Goal: Transaction & Acquisition: Purchase product/service

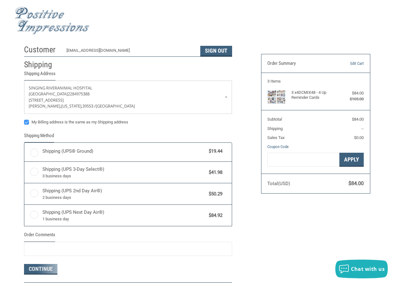
radio input "true"
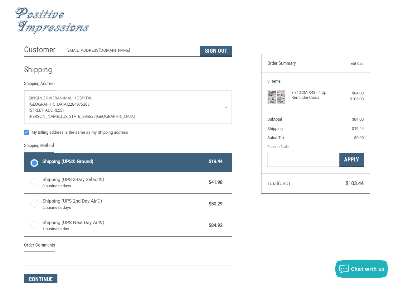
click at [25, 131] on label "My Billing address is the same as my Shipping address" at bounding box center [128, 132] width 208 height 5
click at [24, 130] on input "My Billing address is the same as my Shipping address" at bounding box center [24, 130] width 0 height 0
checkbox input "false"
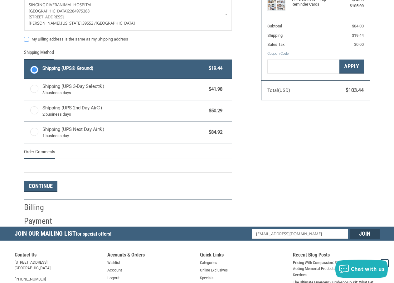
scroll to position [94, 0]
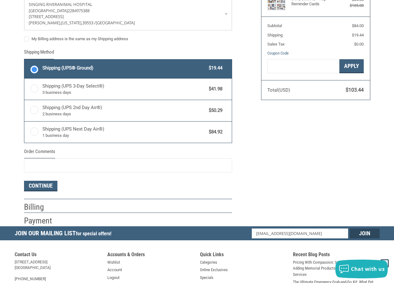
drag, startPoint x: 64, startPoint y: 208, endPoint x: 68, endPoint y: 206, distance: 4.3
click at [66, 207] on div "Billing" at bounding box center [128, 207] width 208 height 11
click at [53, 187] on button "Continue" at bounding box center [40, 186] width 33 height 11
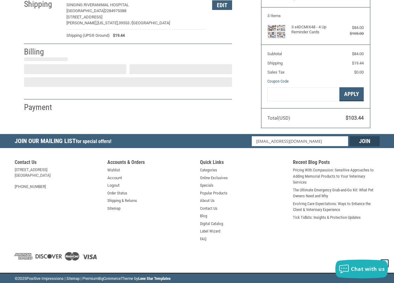
select select "US"
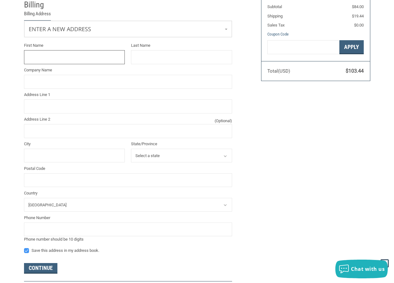
scroll to position [53, 0]
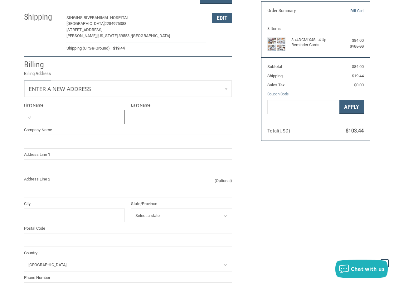
type input "[PERSON_NAME]"
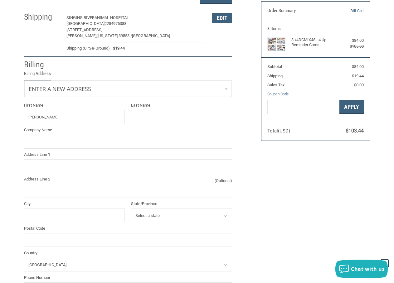
type input "[PERSON_NAME]"
type input "2002 [PERSON_NAME] De La [PERSON_NAME]"
type input "Pascagoula"
select select "MS"
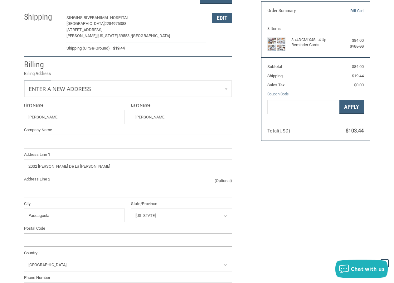
type input "39567"
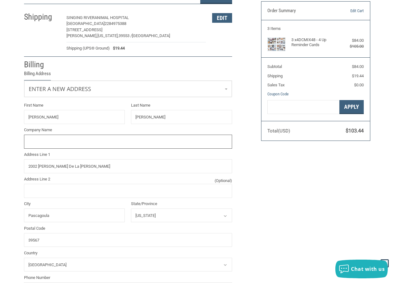
click at [48, 142] on input "Company Name" at bounding box center [128, 142] width 208 height 14
click at [78, 142] on input "S" at bounding box center [128, 142] width 208 height 14
type input "S"
type input "SINGING [GEOGRAPHIC_DATA]"
click at [0, 171] on div "Customer [EMAIL_ADDRESS][DOMAIN_NAME] Sign Out Shipping [GEOGRAPHIC_DATA] [GEOG…" at bounding box center [197, 172] width 394 height 366
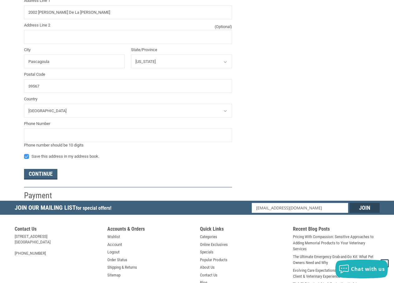
scroll to position [209, 0]
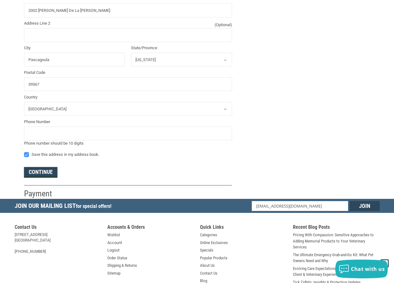
click at [42, 172] on button "Continue" at bounding box center [40, 172] width 33 height 11
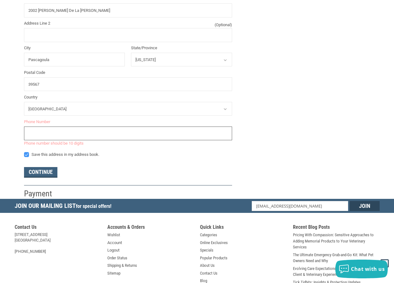
click at [109, 138] on input "tel" at bounding box center [128, 134] width 208 height 14
type input "2284975388"
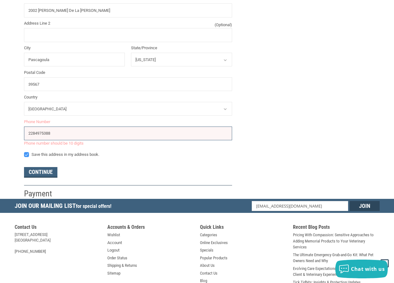
type input "[PERSON_NAME]"
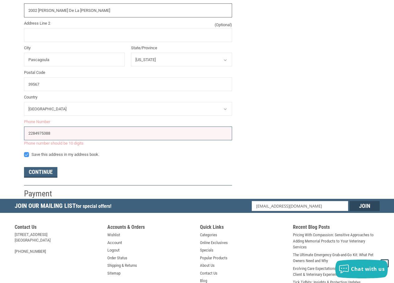
type input "1830 Us-90"
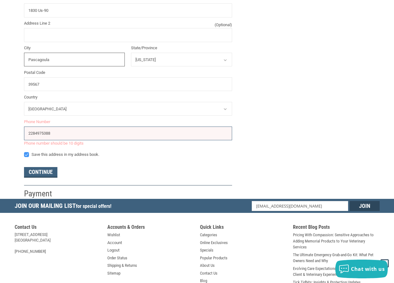
type input "[PERSON_NAME]"
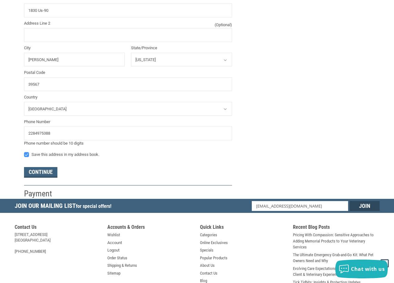
type input "[PERSON_NAME]"
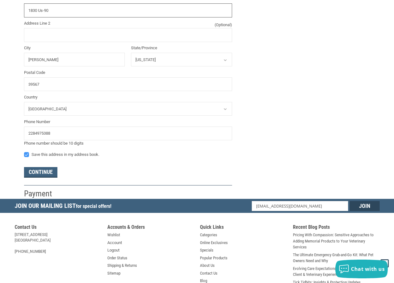
type input "1830 Us-90"
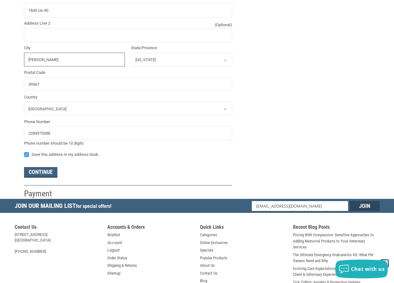
type input "[PERSON_NAME]"
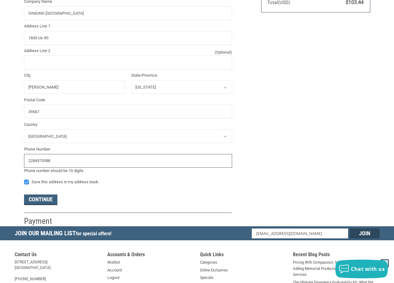
scroll to position [147, 0]
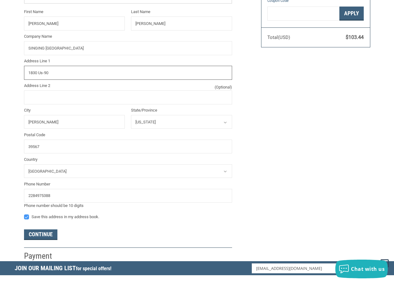
drag, startPoint x: 67, startPoint y: 75, endPoint x: 6, endPoint y: 71, distance: 60.9
click at [6, 71] on div "Customer [EMAIL_ADDRESS][DOMAIN_NAME] Sign Out Shipping [GEOGRAPHIC_DATA] [GEOG…" at bounding box center [197, 78] width 394 height 366
type input "1830 US-90"
type input "1"
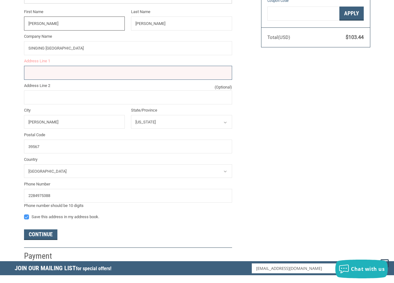
click at [60, 29] on input "[PERSON_NAME]" at bounding box center [74, 24] width 101 height 14
type input "[PERSON_NAME]"
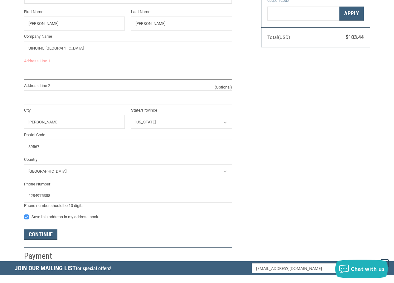
type input "2002 [PERSON_NAME] DE [GEOGRAPHIC_DATA][PERSON_NAME]"
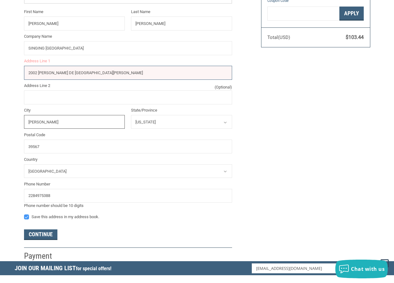
type input "PASCAGOULA"
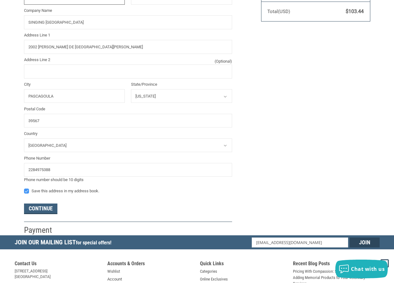
scroll to position [209, 0]
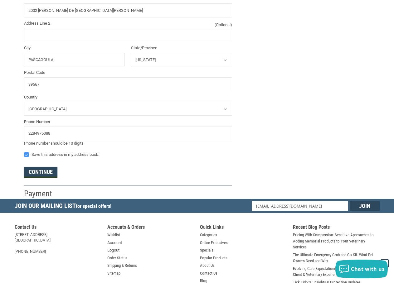
click at [34, 170] on button "Continue" at bounding box center [40, 172] width 33 height 11
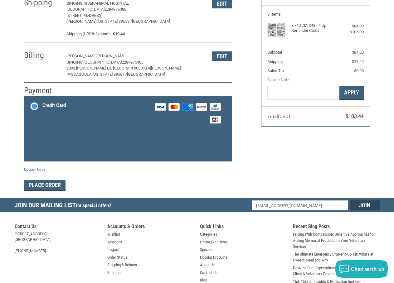
scroll to position [68, 0]
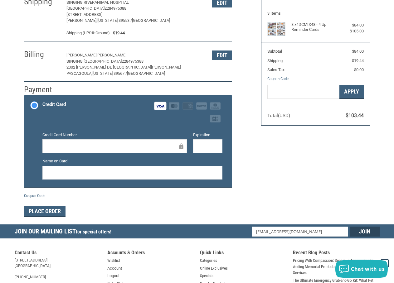
click at [105, 130] on div "Credit card Credit Card Number Expiration Name on Card" at bounding box center [132, 158] width 180 height 58
click at [38, 213] on button "Place Order" at bounding box center [45, 212] width 42 height 11
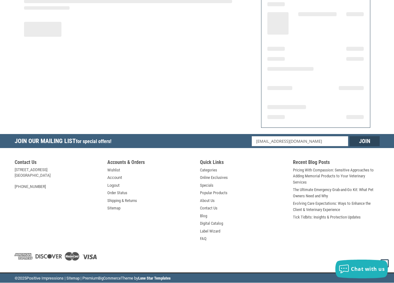
scroll to position [76, 0]
